Goal: Task Accomplishment & Management: Complete application form

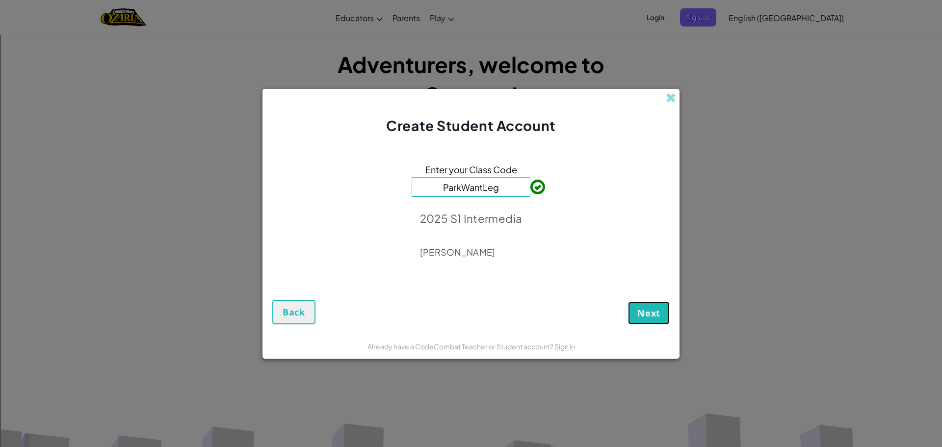
drag, startPoint x: 657, startPoint y: 316, endPoint x: 669, endPoint y: 322, distance: 13.6
click at [669, 322] on button "Next" at bounding box center [649, 313] width 42 height 23
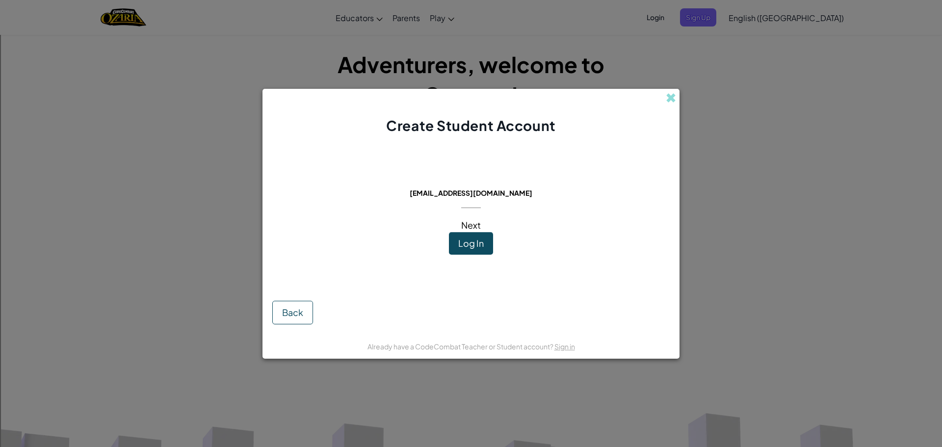
click at [470, 226] on span "Next" at bounding box center [471, 224] width 20 height 11
click at [469, 248] on span "Log In" at bounding box center [471, 242] width 26 height 11
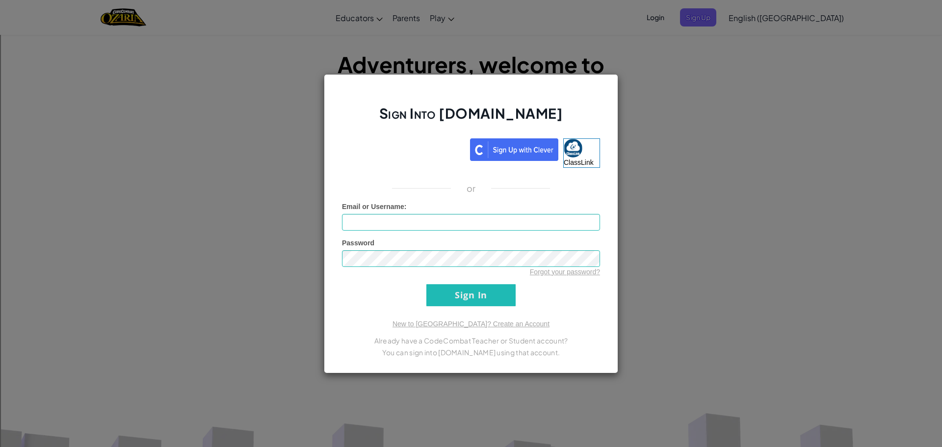
click at [671, 111] on div "Sign Into [DOMAIN_NAME] ClassLink or Unknown Error Email or Username : Password…" at bounding box center [471, 223] width 942 height 447
